Goal: Transaction & Acquisition: Purchase product/service

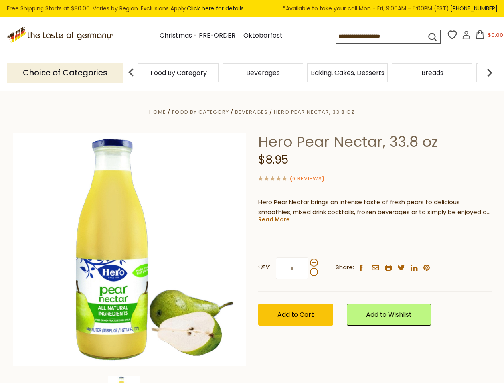
click at [252, 192] on div "Home Food By Category [GEOGRAPHIC_DATA] Hero Pear Nectar, 33.8 oz Hero Pear Nec…" at bounding box center [252, 260] width 491 height 307
click at [382, 37] on input at bounding box center [374, 35] width 76 height 11
click at [488, 37] on button "$0.00" at bounding box center [490, 36] width 34 height 12
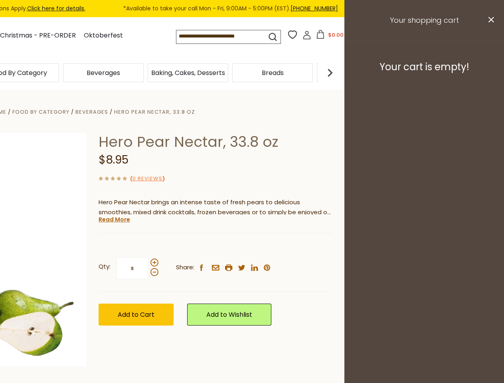
click at [146, 73] on div "Beverages" at bounding box center [103, 72] width 85 height 19
click at [59, 73] on div "Beverages" at bounding box center [18, 72] width 81 height 19
click at [490, 73] on h3 "Your cart is empty!" at bounding box center [425, 67] width 140 height 12
click at [252, 237] on div "Hero Pear Nectar, 33.8 oz $8.95 ( 0 Reviews ) Hero Pear Nectar brings an intens…" at bounding box center [216, 238] width 234 height 211
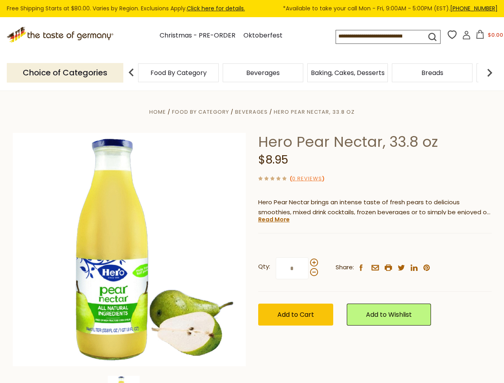
click at [129, 380] on div "Home Food By Category [GEOGRAPHIC_DATA] Hero Pear Nectar, 33.8 oz Hero Pear Nec…" at bounding box center [252, 260] width 491 height 307
click at [273, 220] on link "Read More" at bounding box center [274, 220] width 32 height 8
